Goal: Find specific page/section: Find specific page/section

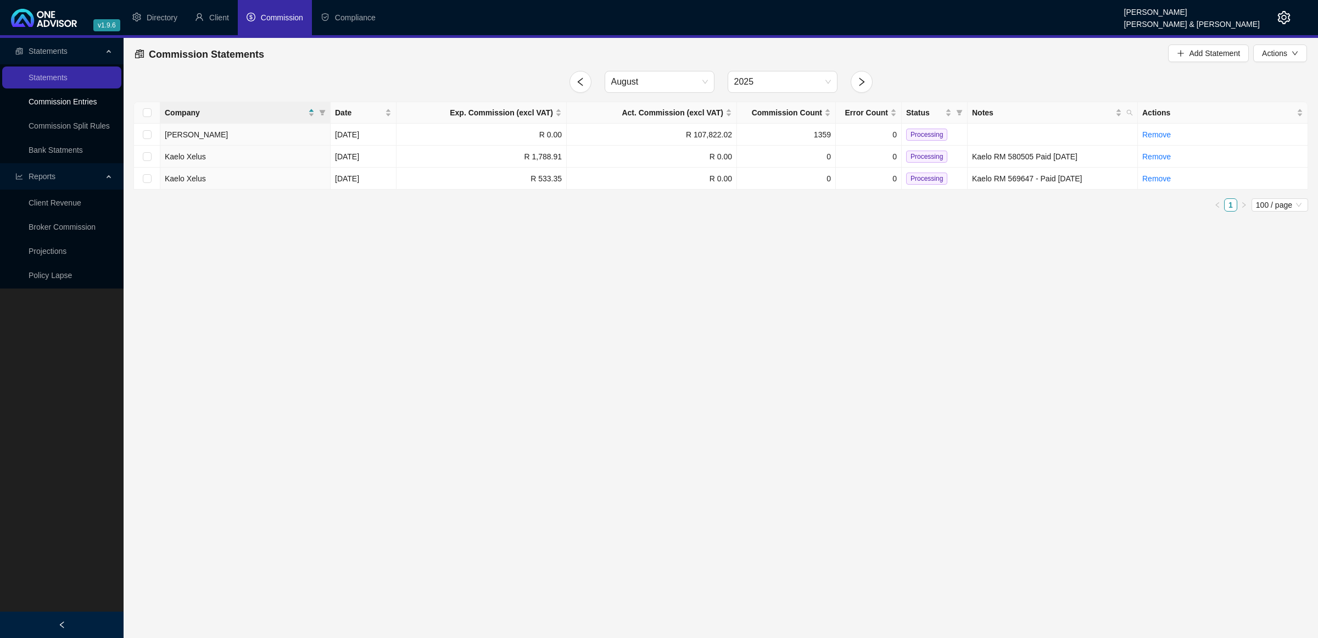
click at [55, 103] on link "Commission Entries" at bounding box center [63, 101] width 68 height 9
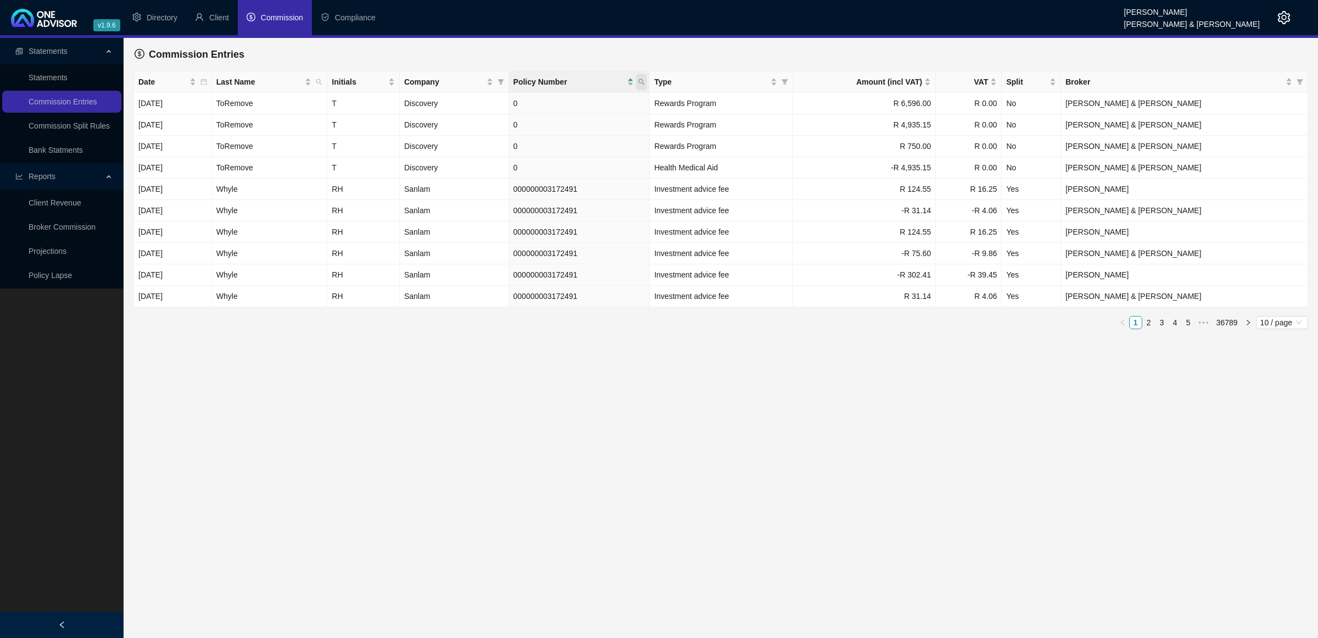
click at [645, 81] on icon "search" at bounding box center [641, 82] width 7 height 7
type input "LS000406"
click at [619, 126] on span "Search" at bounding box center [619, 125] width 24 height 12
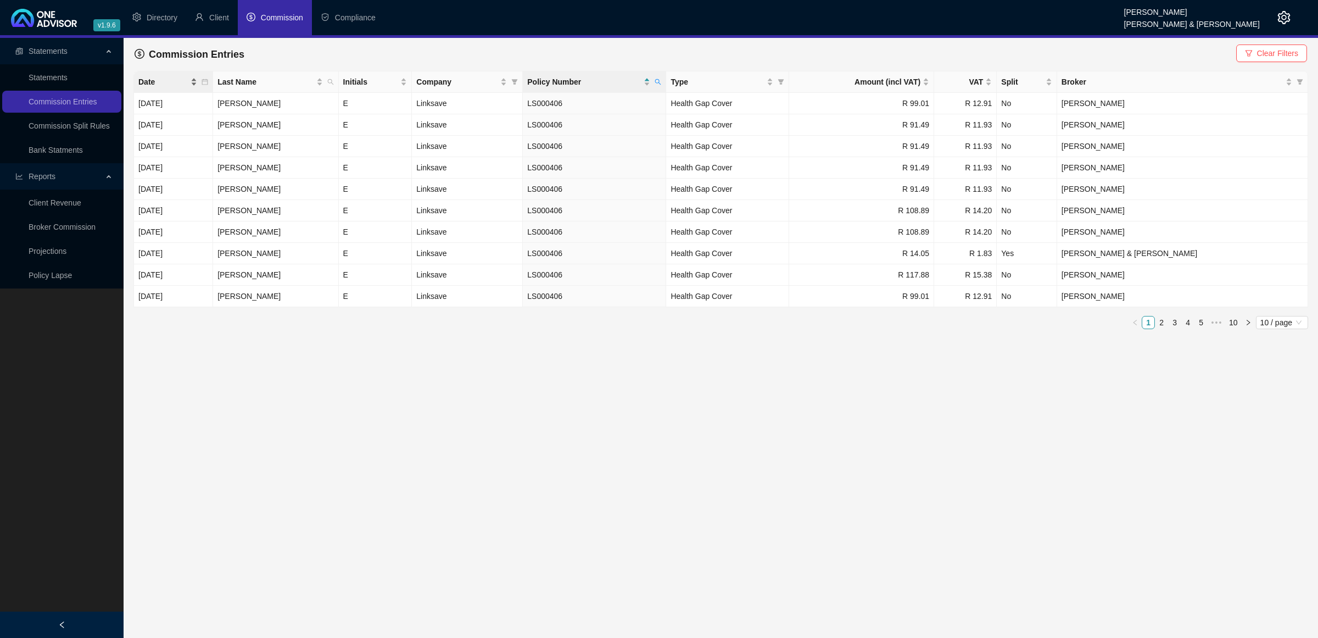
click at [197, 80] on div "Date" at bounding box center [167, 82] width 59 height 12
click at [198, 80] on div "Date" at bounding box center [167, 82] width 59 height 12
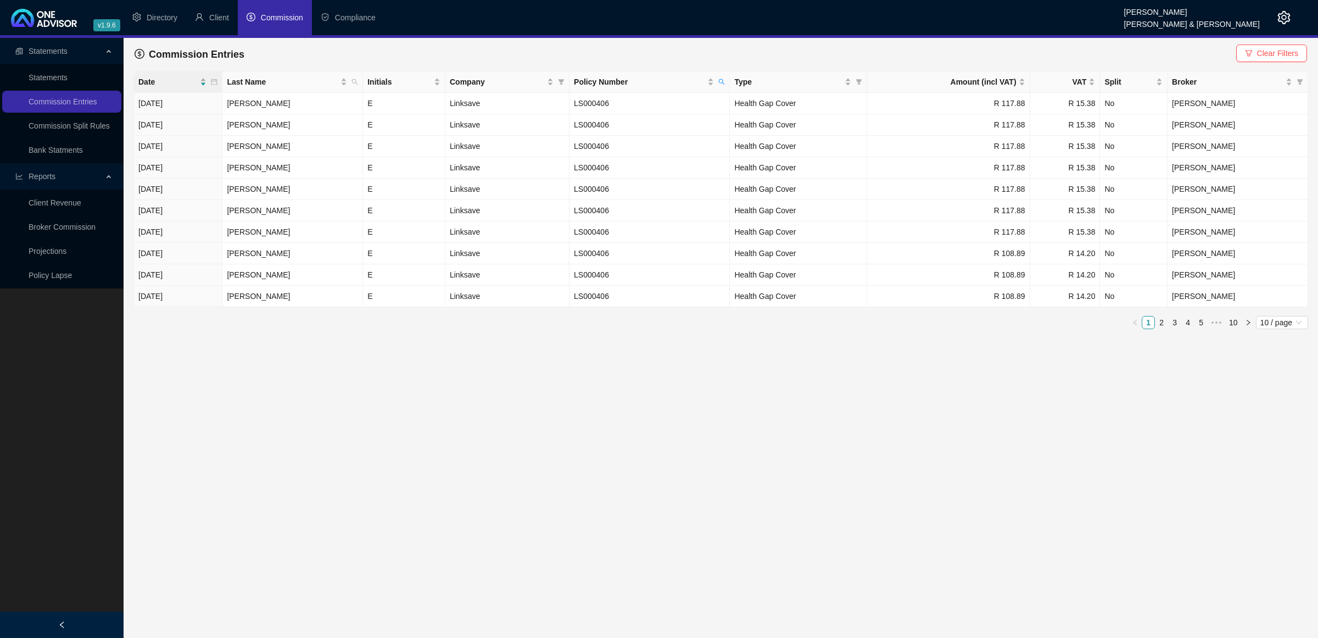
drag, startPoint x: 206, startPoint y: 14, endPoint x: 244, endPoint y: 25, distance: 40.0
click at [205, 14] on li "Client" at bounding box center [212, 17] width 52 height 35
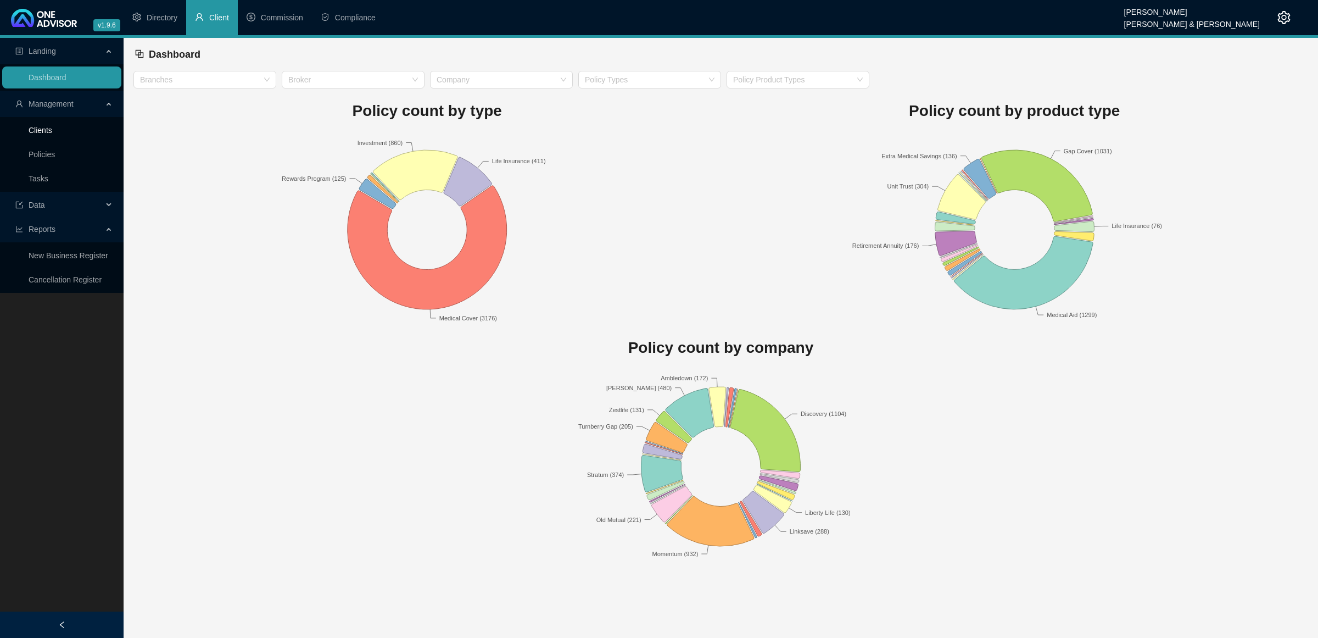
click at [52, 128] on link "Clients" at bounding box center [41, 130] width 24 height 9
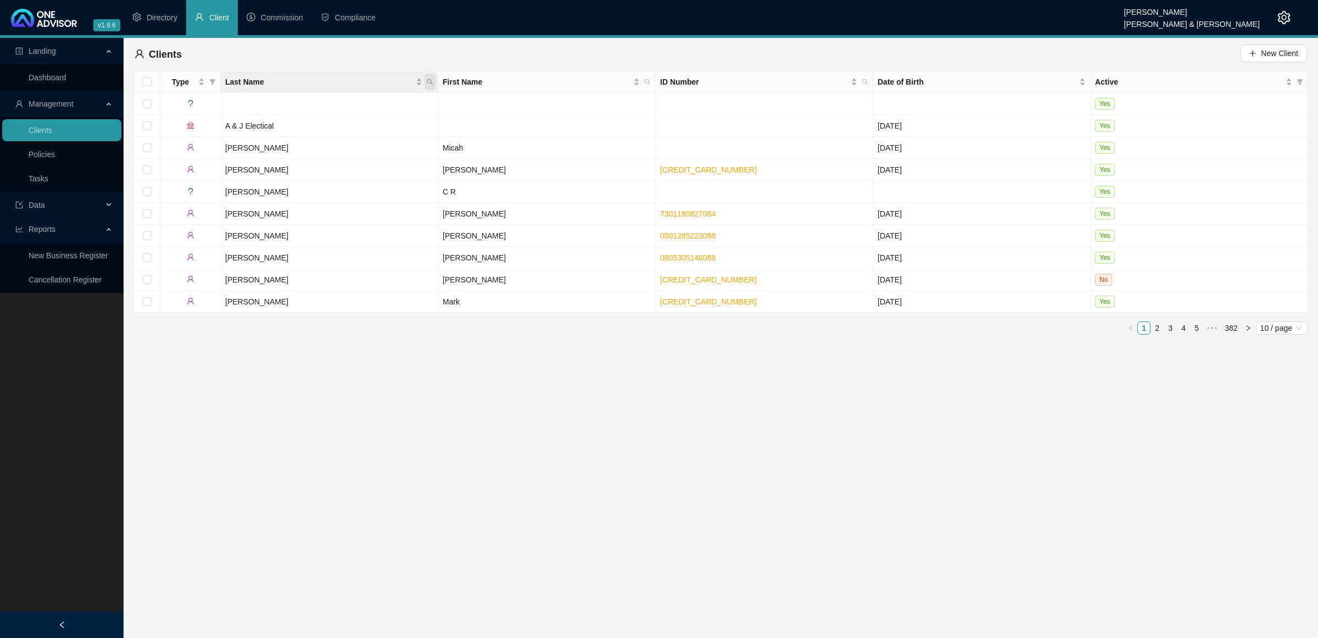
click at [435, 80] on span "Last Name" at bounding box center [430, 82] width 11 height 16
type input "[PERSON_NAME]"
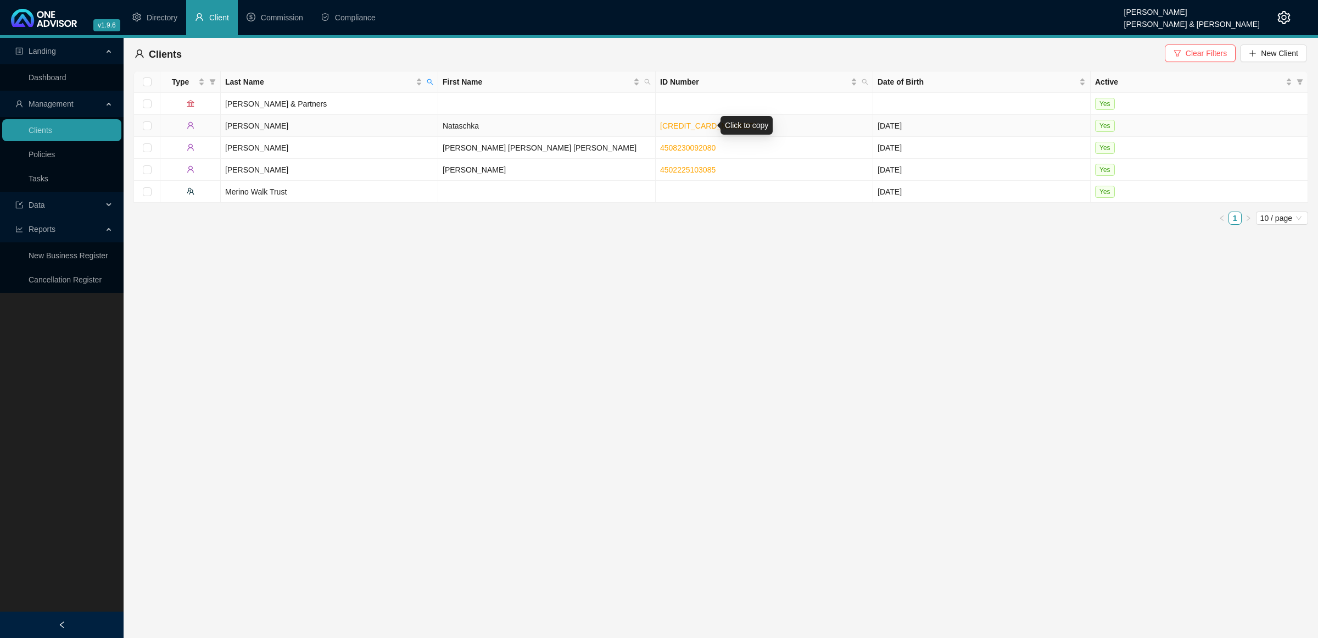
click at [699, 121] on link "[CREDIT_CARD_NUMBER]" at bounding box center [708, 125] width 97 height 9
